Goal: Information Seeking & Learning: Learn about a topic

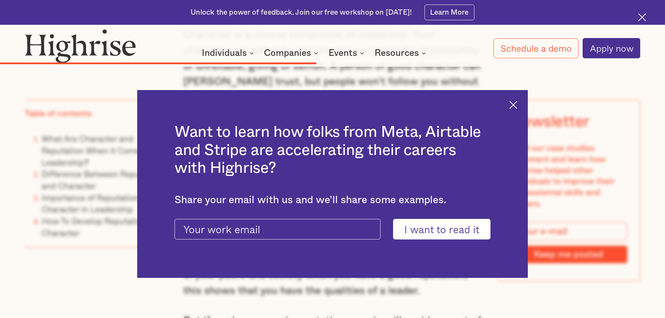
scroll to position [2794, 0]
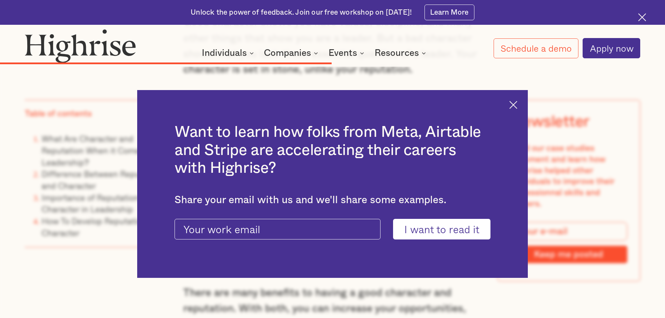
click at [523, 107] on div "Want to learn how folks from Meta, Airtable and Stripe are accelerating their c…" at bounding box center [332, 184] width 391 height 188
click at [517, 107] on img at bounding box center [513, 105] width 8 height 8
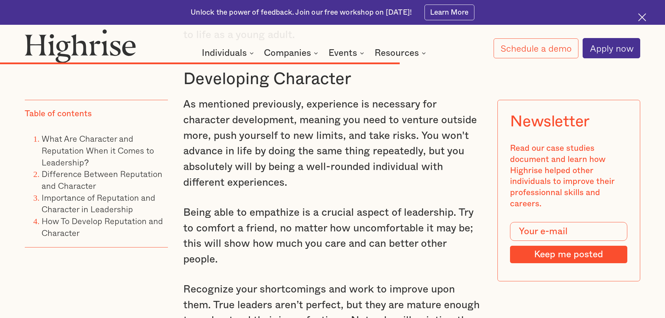
scroll to position [3143, 0]
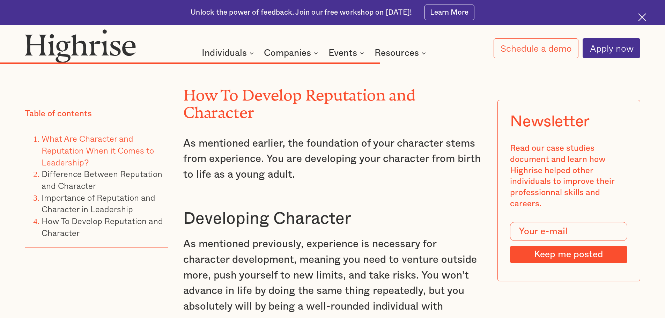
click at [125, 150] on link "What Are Character and Reputation When it Comes to Leadership?" at bounding box center [98, 150] width 112 height 36
click at [79, 153] on link "What Are Character and Reputation When it Comes to Leadership?" at bounding box center [98, 150] width 112 height 36
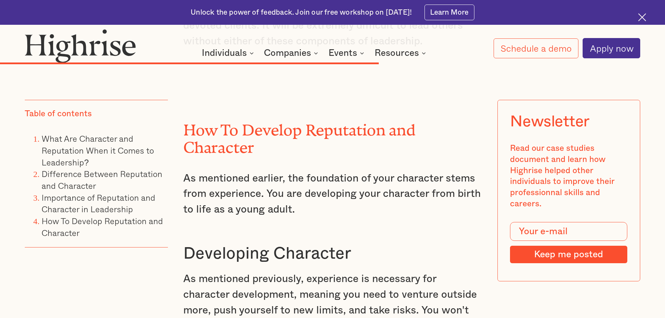
scroll to position [3143, 0]
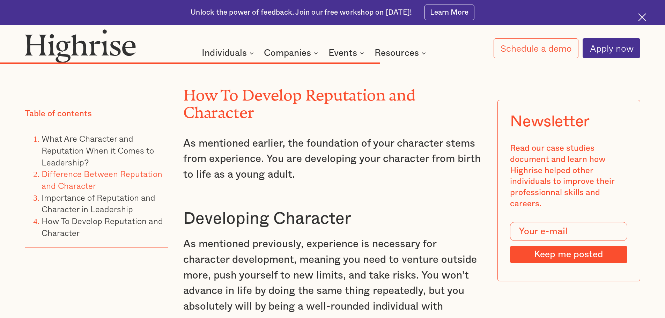
click at [124, 171] on link "Difference Between Reputation and Character" at bounding box center [102, 179] width 121 height 25
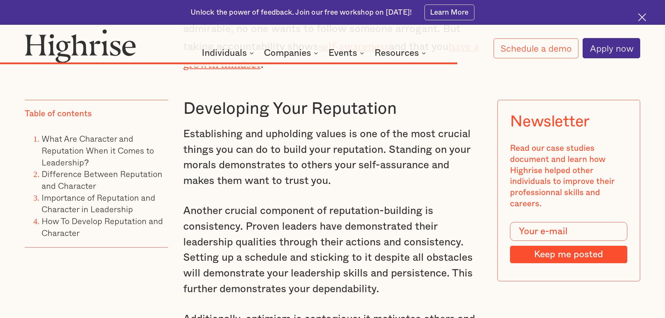
scroll to position [3701, 0]
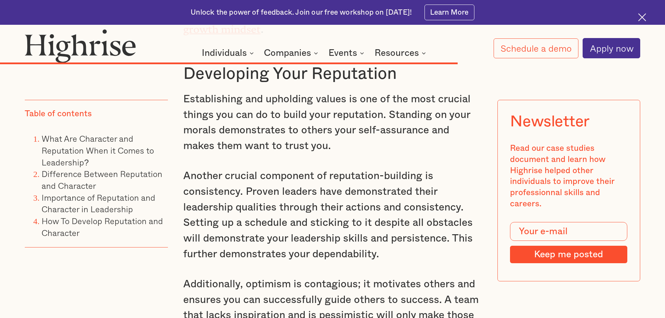
click at [91, 180] on li "Difference Between Reputation and Character" at bounding box center [105, 179] width 126 height 23
drag, startPoint x: 91, startPoint y: 180, endPoint x: 90, endPoint y: 171, distance: 8.5
click at [90, 179] on li "Difference Between Reputation and Character" at bounding box center [105, 179] width 126 height 23
click at [90, 170] on link "Difference Between Reputation and Character" at bounding box center [102, 179] width 121 height 25
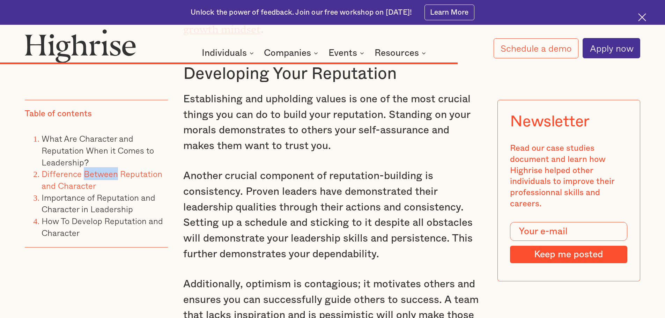
click at [84, 171] on link "Difference Between Reputation and Character" at bounding box center [102, 179] width 121 height 25
drag, startPoint x: 84, startPoint y: 171, endPoint x: 80, endPoint y: 174, distance: 4.7
click at [83, 171] on link "Difference Between Reputation and Character" at bounding box center [102, 179] width 121 height 25
click at [299, 168] on p "Another crucial component of reputation-building is consistency. Proven leaders…" at bounding box center [332, 215] width 299 height 94
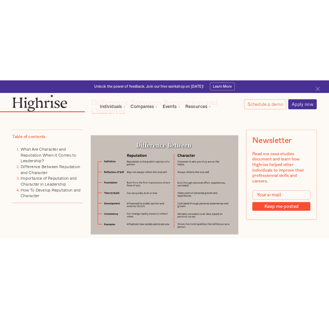
scroll to position [1661, 0]
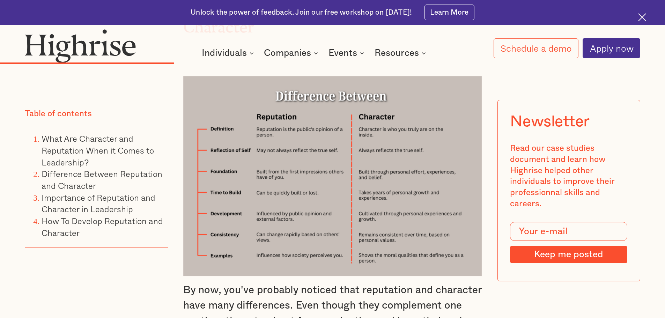
click at [375, 32] on div "How It Works Individuals Programs 1 Highrise Leader A 6-month program to grow l…" at bounding box center [332, 43] width 665 height 29
